Goal: Task Accomplishment & Management: Complete application form

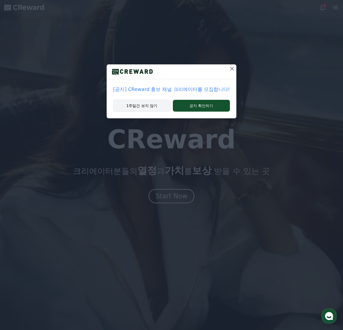
click at [151, 110] on button "1주일간 보지 않기" at bounding box center [141, 105] width 57 height 12
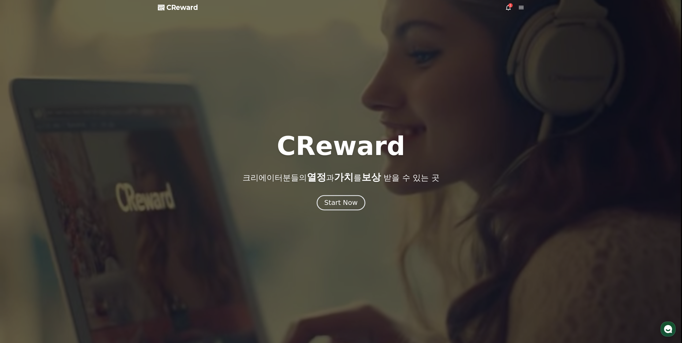
click at [343, 205] on div "Start Now" at bounding box center [340, 202] width 33 height 9
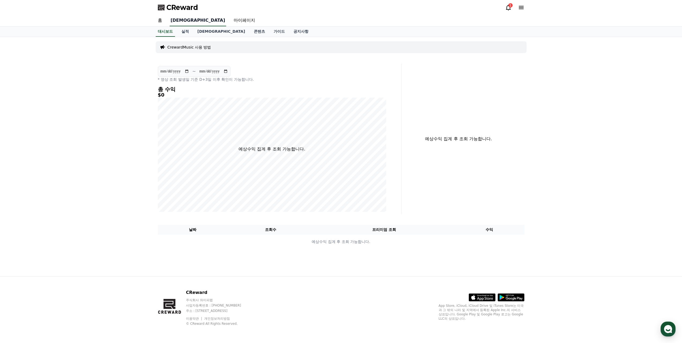
click at [174, 21] on link "[DEMOGRAPHIC_DATA]" at bounding box center [198, 20] width 57 height 11
click at [201, 31] on link "[DEMOGRAPHIC_DATA]" at bounding box center [221, 32] width 56 height 10
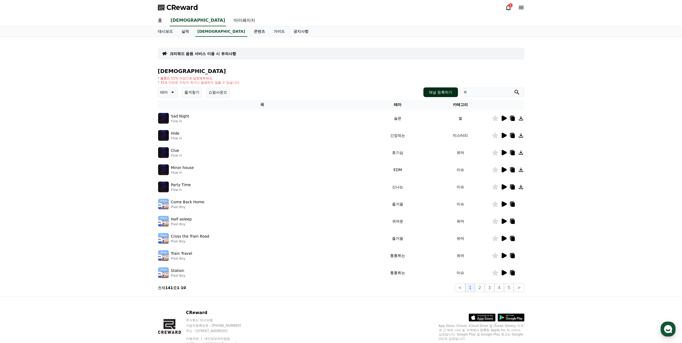
click at [343, 92] on button "채널 등록하기" at bounding box center [440, 92] width 34 height 10
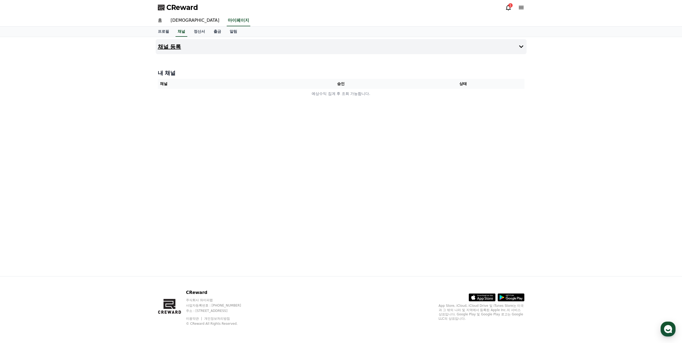
click at [172, 47] on h4 "채널 등록" at bounding box center [169, 47] width 23 height 6
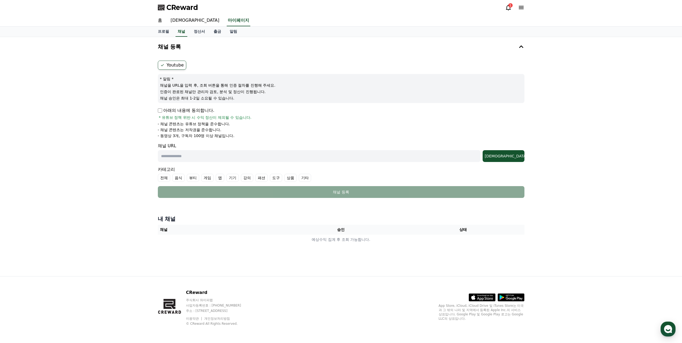
click at [173, 66] on label "Youtube" at bounding box center [172, 65] width 28 height 9
